Goal: Transaction & Acquisition: Purchase product/service

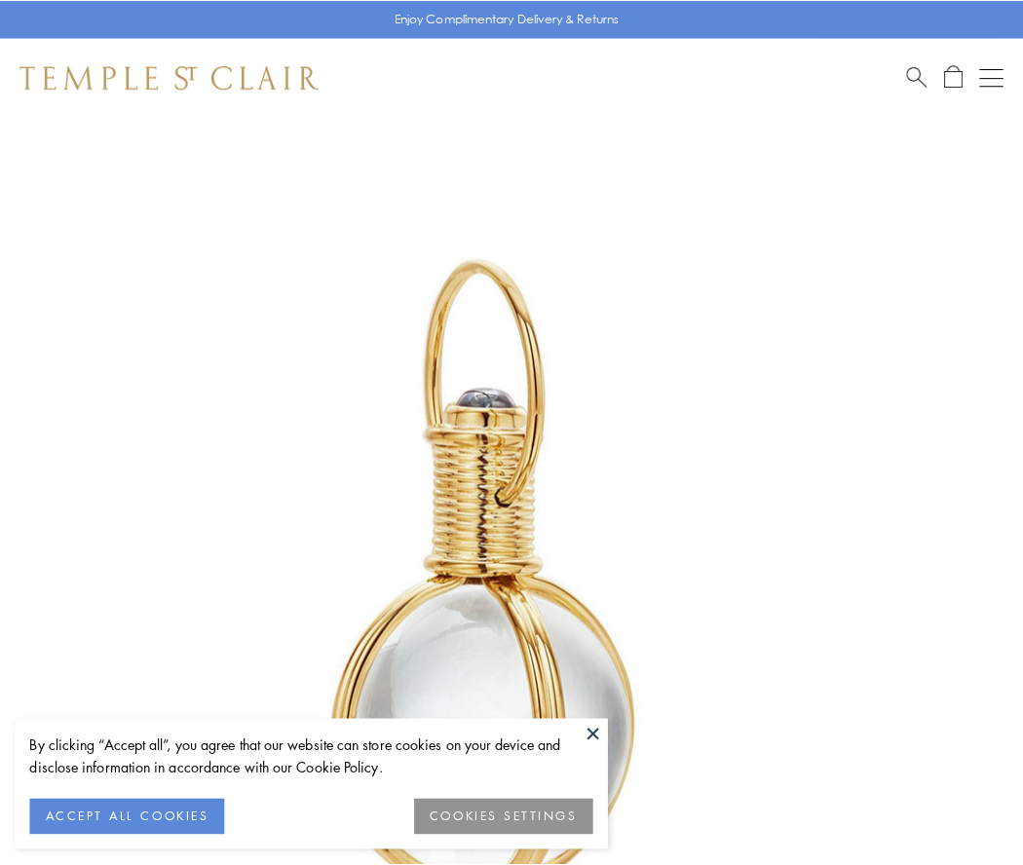
scroll to position [508, 0]
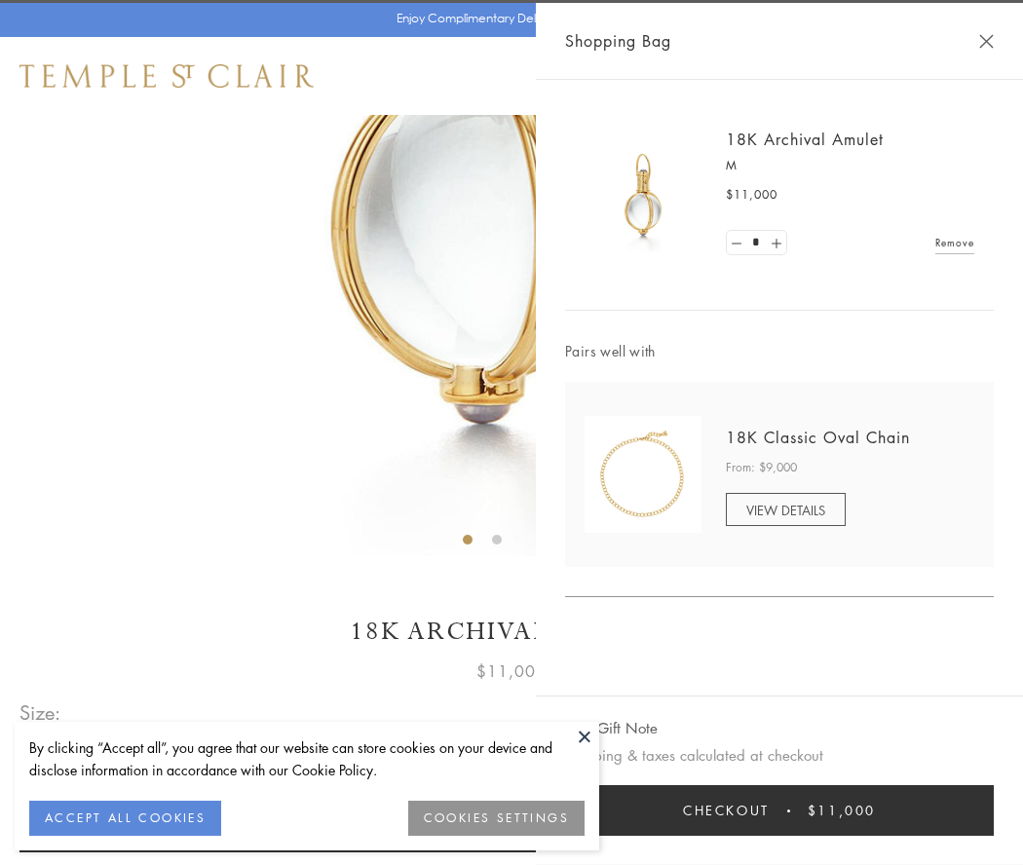
click at [779, 810] on button "Checkout $11,000" at bounding box center [779, 810] width 429 height 51
